Goal: Transaction & Acquisition: Download file/media

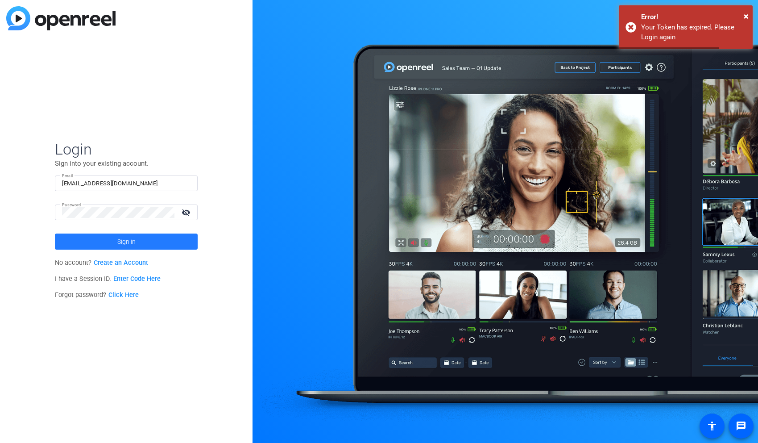
click at [138, 243] on span at bounding box center [126, 241] width 143 height 21
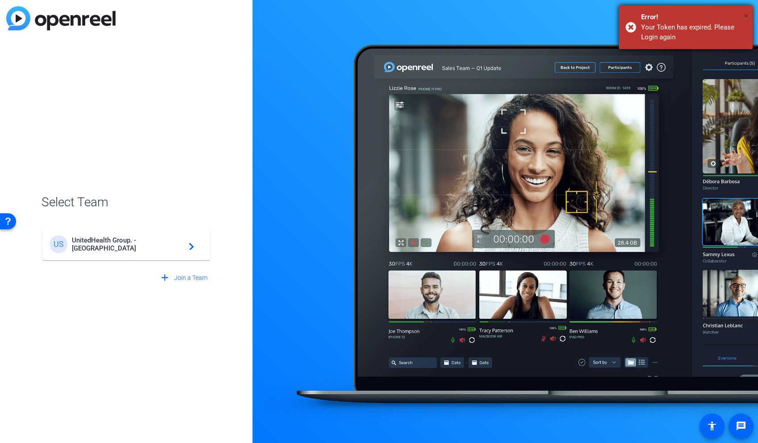
click at [744, 19] on span "×" at bounding box center [746, 16] width 5 height 11
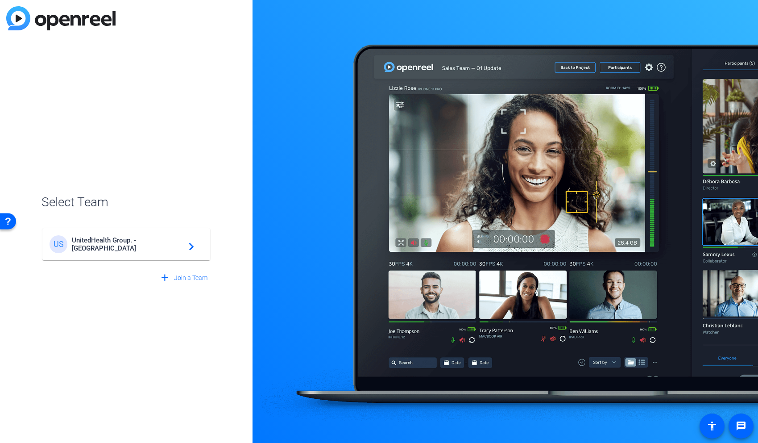
click at [188, 241] on mat-icon "navigate_next" at bounding box center [188, 244] width 11 height 11
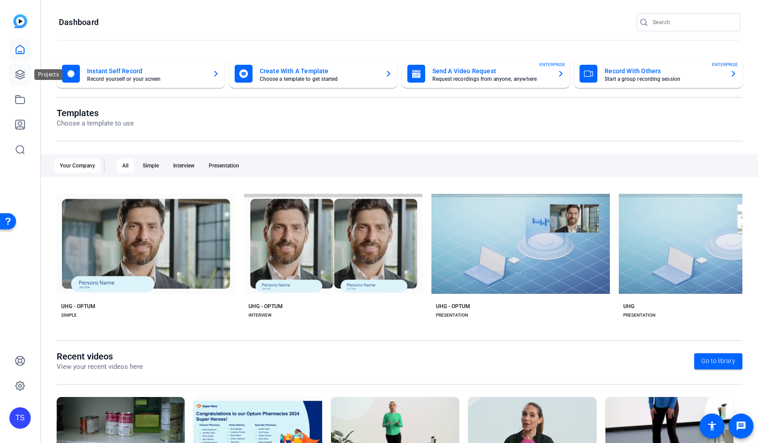
click at [13, 72] on link at bounding box center [19, 74] width 21 height 21
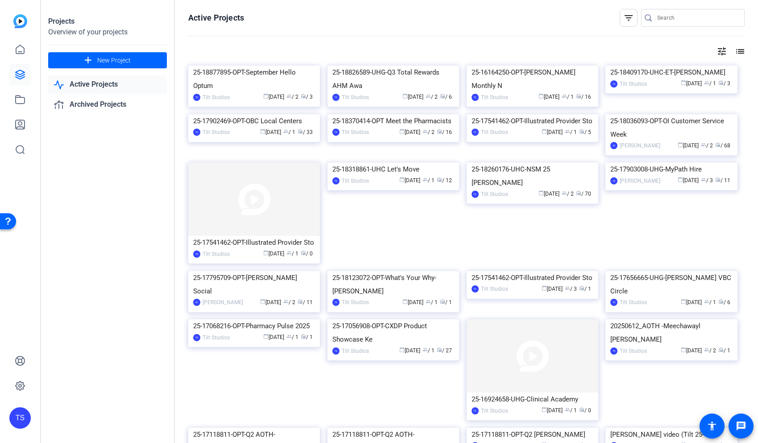
click at [688, 17] on input "Search" at bounding box center [697, 17] width 80 height 11
type input "social"
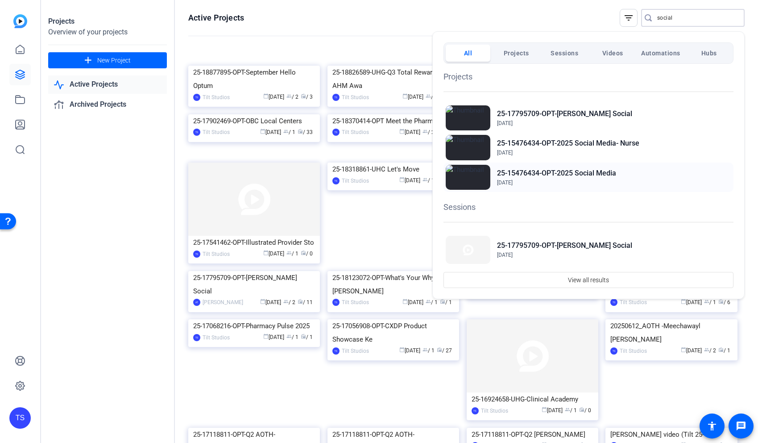
click at [542, 170] on h2 "25-15476434-OPT-2025 Social Media" at bounding box center [556, 173] width 119 height 11
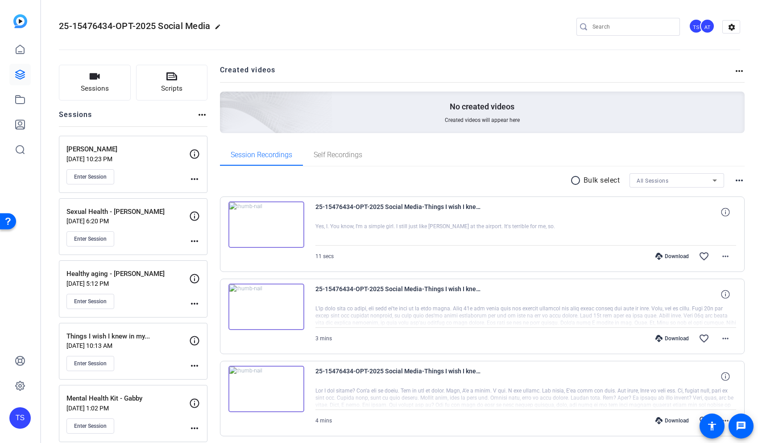
click at [265, 228] on img at bounding box center [266, 224] width 76 height 46
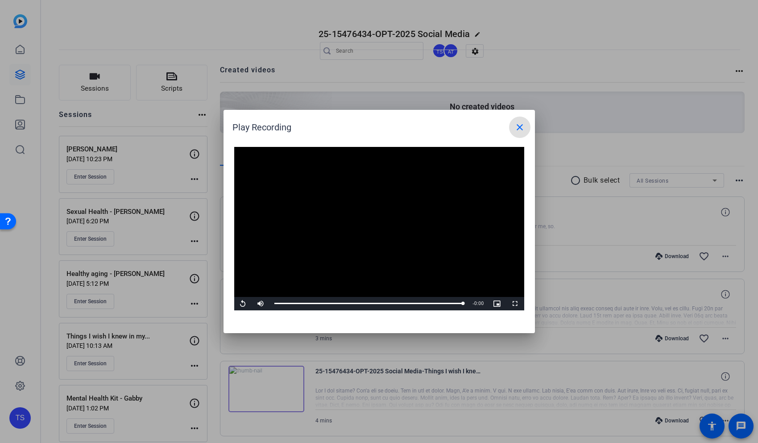
click at [523, 128] on mat-icon "close" at bounding box center [519, 127] width 11 height 11
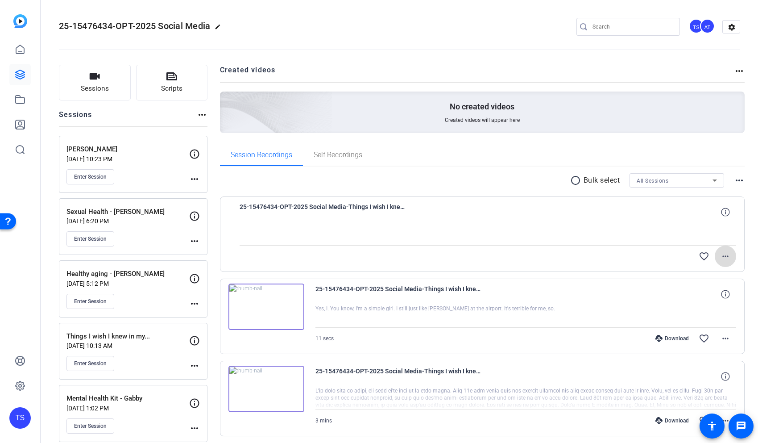
click at [725, 253] on mat-icon "more_horiz" at bounding box center [725, 256] width 11 height 11
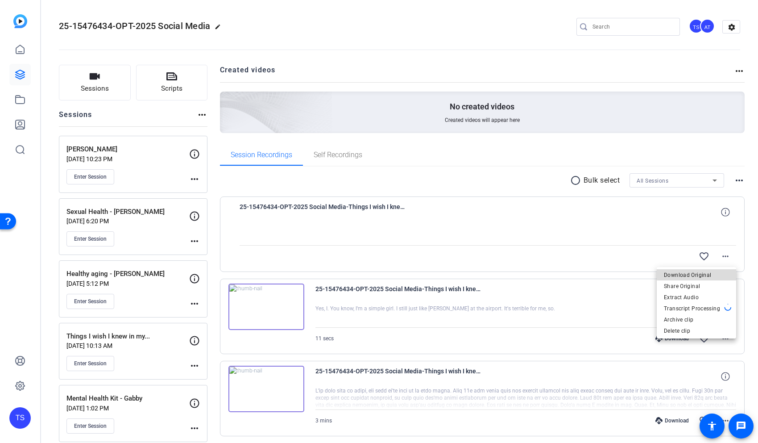
click at [698, 273] on span "Download Original" at bounding box center [696, 274] width 65 height 11
